Goal: Task Accomplishment & Management: Use online tool/utility

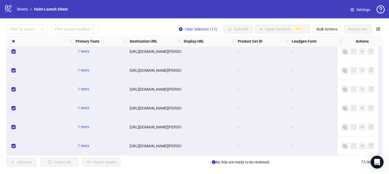
scroll to position [1348, 412]
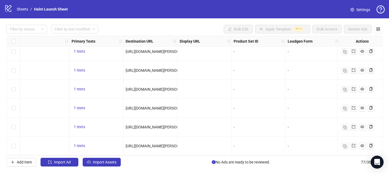
click at [147, 50] on span "[URL][DOMAIN_NAME][PERSON_NAME]" at bounding box center [159, 51] width 67 height 4
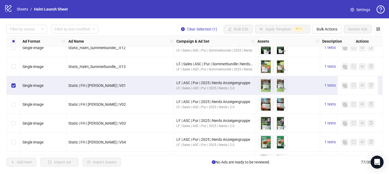
scroll to position [1348, 0]
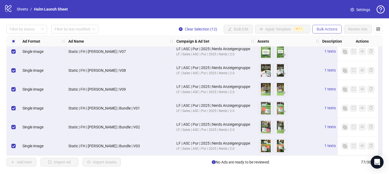
click at [327, 30] on span "Bulk Actions" at bounding box center [326, 29] width 21 height 4
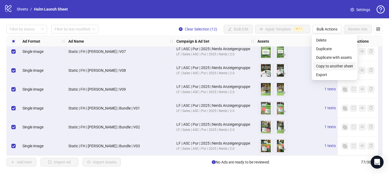
click at [339, 66] on span "Copy to another sheet" at bounding box center [334, 66] width 37 height 6
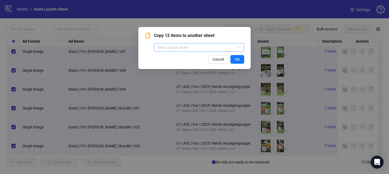
click at [239, 45] on span at bounding box center [199, 47] width 84 height 8
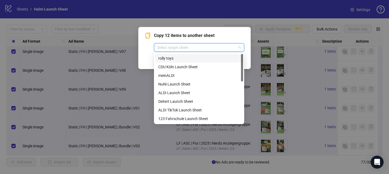
click at [238, 31] on div "Copy 12 items to another sheet Select target sheet Cancel OK" at bounding box center [194, 48] width 112 height 42
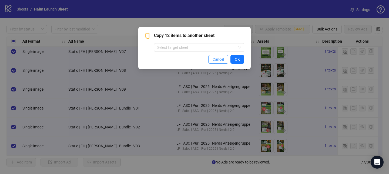
click at [220, 60] on span "Cancel" at bounding box center [217, 59] width 11 height 4
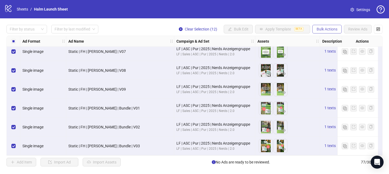
click at [324, 31] on span "Bulk Actions" at bounding box center [326, 29] width 21 height 4
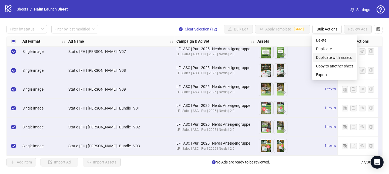
click at [332, 58] on span "Duplicate with assets" at bounding box center [334, 58] width 37 height 6
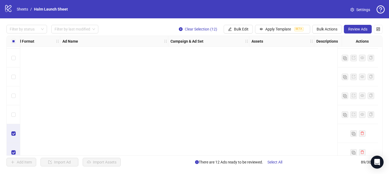
scroll to position [1378, 512]
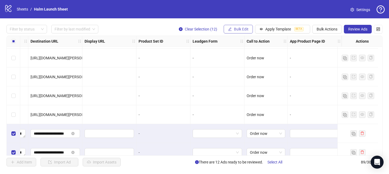
click at [243, 29] on span "Bulk Edit" at bounding box center [241, 29] width 15 height 4
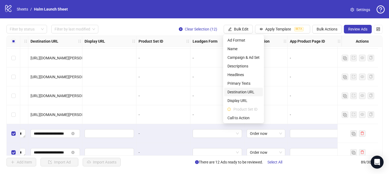
click at [242, 91] on span "Destination URL" at bounding box center [243, 92] width 32 height 6
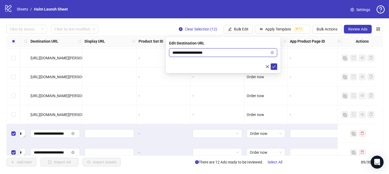
drag, startPoint x: 216, startPoint y: 50, endPoint x: 160, endPoint y: 51, distance: 56.4
click at [160, 51] on body "**********" at bounding box center [194, 87] width 389 height 174
paste input "**********"
type input "**********"
click at [275, 66] on icon "check" at bounding box center [274, 66] width 4 height 3
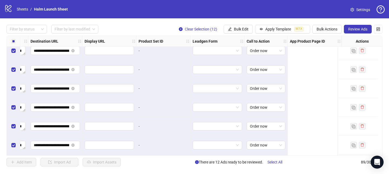
scroll to position [1460, 361]
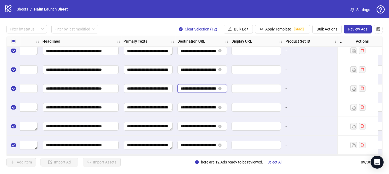
click at [194, 89] on input "**********" at bounding box center [198, 89] width 35 height 6
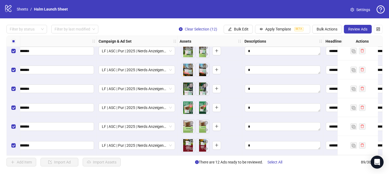
scroll to position [1460, 0]
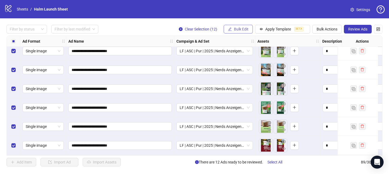
click at [238, 29] on span "Bulk Edit" at bounding box center [241, 29] width 15 height 4
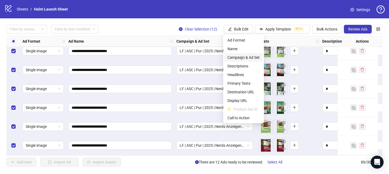
click at [241, 58] on span "Campaign & Ad Set" at bounding box center [243, 58] width 32 height 6
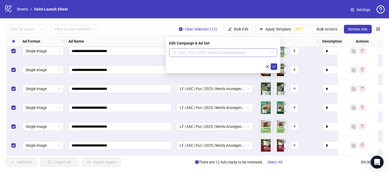
click at [246, 50] on span "LF | ASC | Pur | 2025 | Nerds Anzeigengruppe" at bounding box center [223, 53] width 102 height 8
click at [265, 53] on span "LF | ASC | Pur | 2025 | Nerds Anzeigengruppe" at bounding box center [223, 53] width 102 height 8
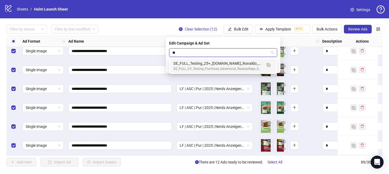
type input "*"
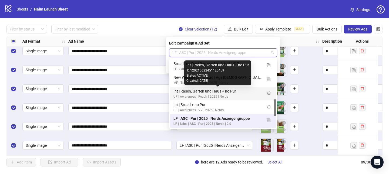
click at [229, 94] on div "Int | Rasen, Garten und Haus + no Pur" at bounding box center [217, 91] width 89 height 6
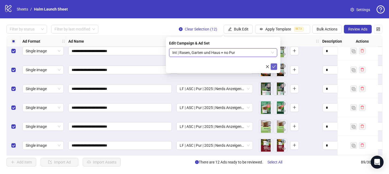
click at [273, 67] on icon "check" at bounding box center [274, 66] width 4 height 3
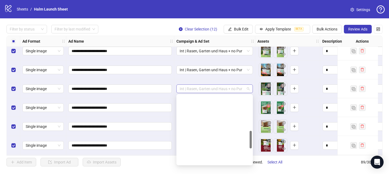
click at [192, 88] on span "Int | Rasen, Garten und Haus + no Pur" at bounding box center [215, 89] width 70 height 8
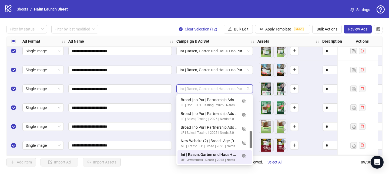
click at [173, 89] on div "**********" at bounding box center [120, 88] width 108 height 19
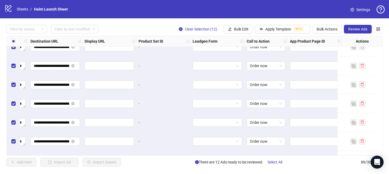
scroll to position [1506, 512]
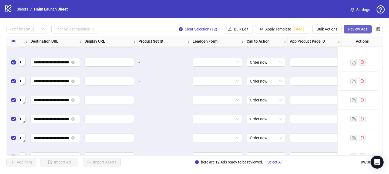
click at [350, 29] on span "Review Ads" at bounding box center [357, 29] width 19 height 4
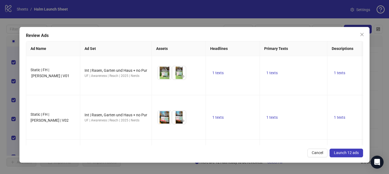
scroll to position [0, 0]
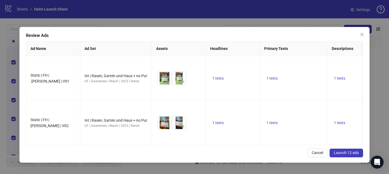
click at [337, 153] on span "Launch 12 ads" at bounding box center [346, 153] width 25 height 4
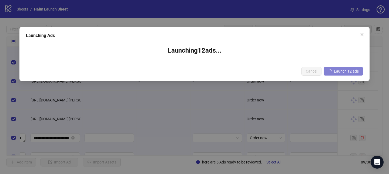
scroll to position [1507, 512]
